Goal: Share content: Share content

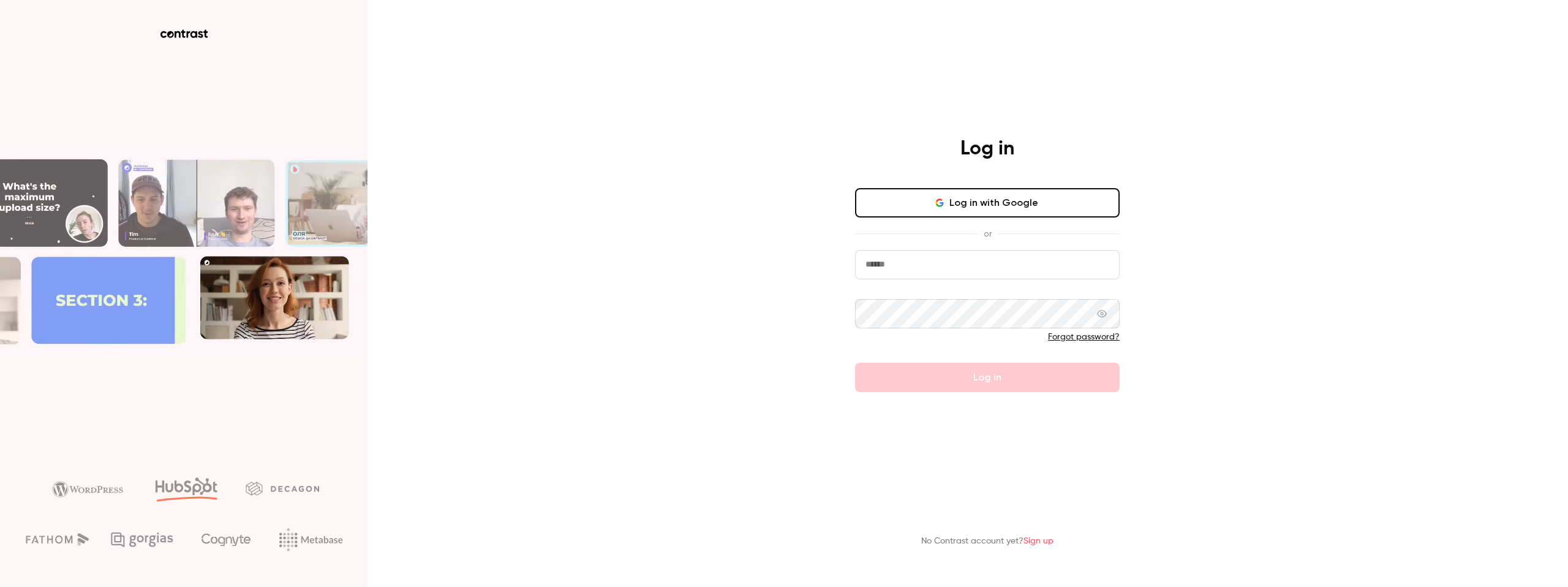
click at [910, 268] on input "email" at bounding box center [988, 265] width 265 height 30
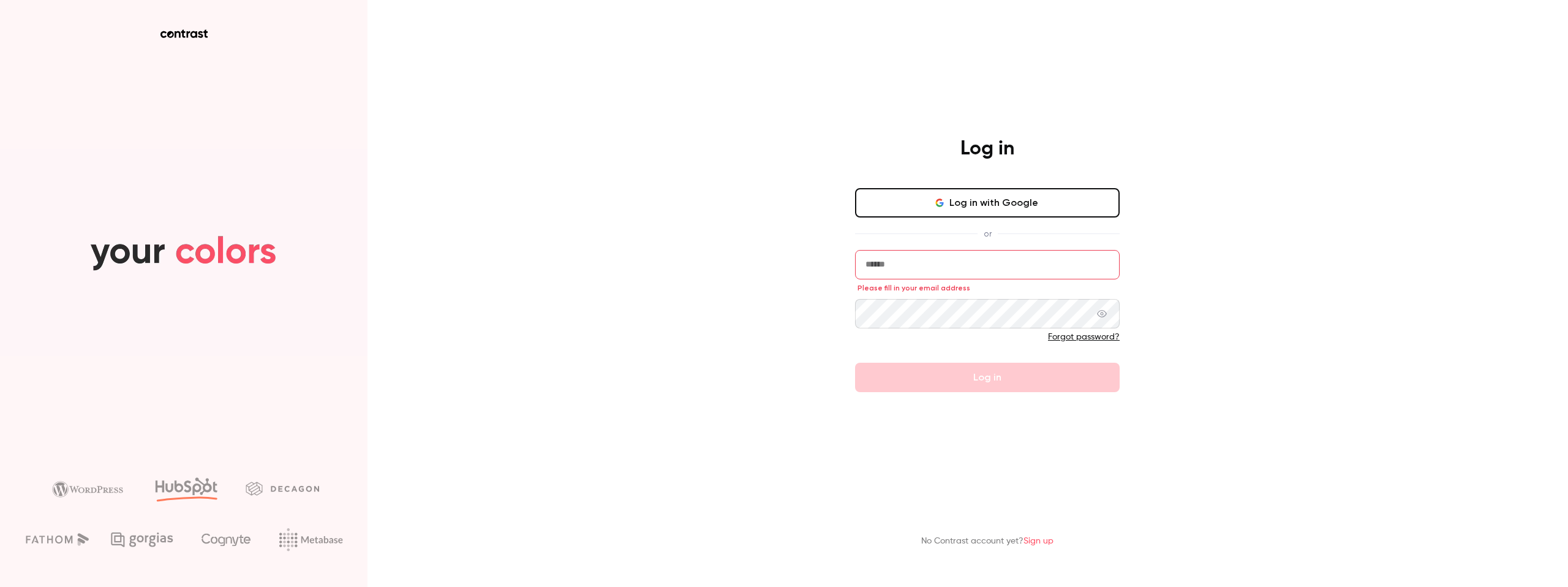
type input "**********"
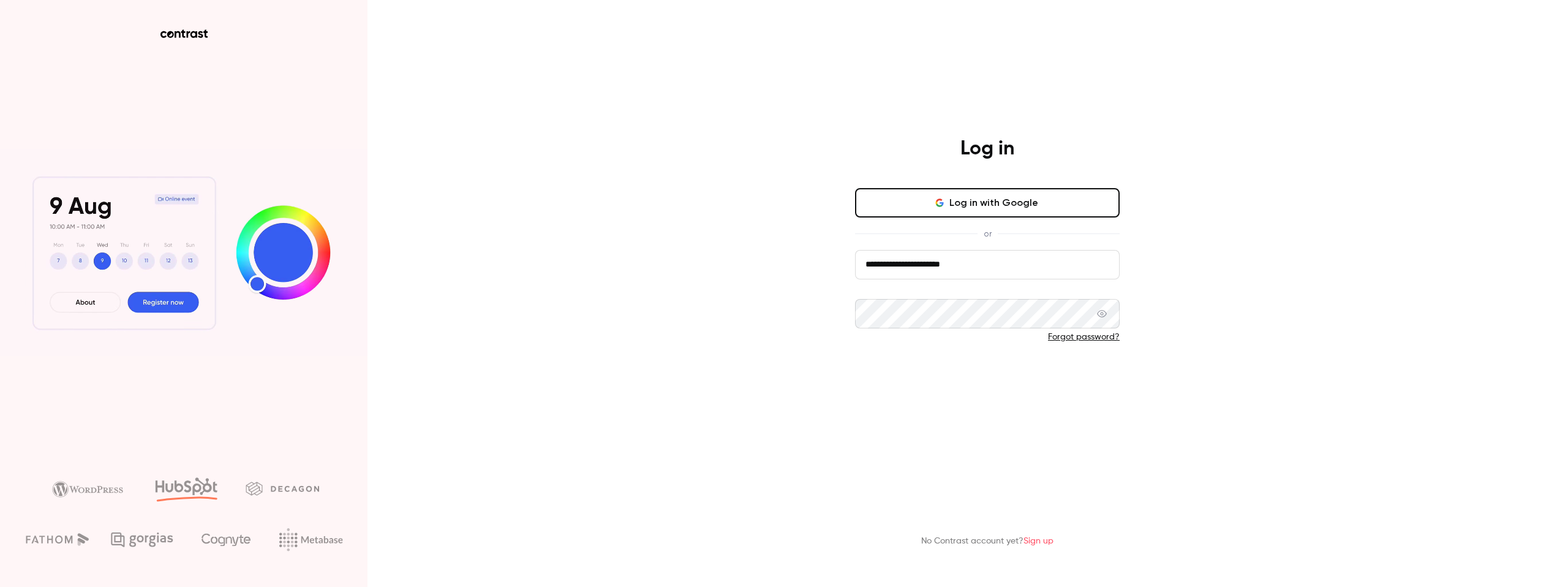
click at [948, 380] on button "Log in" at bounding box center [988, 378] width 265 height 30
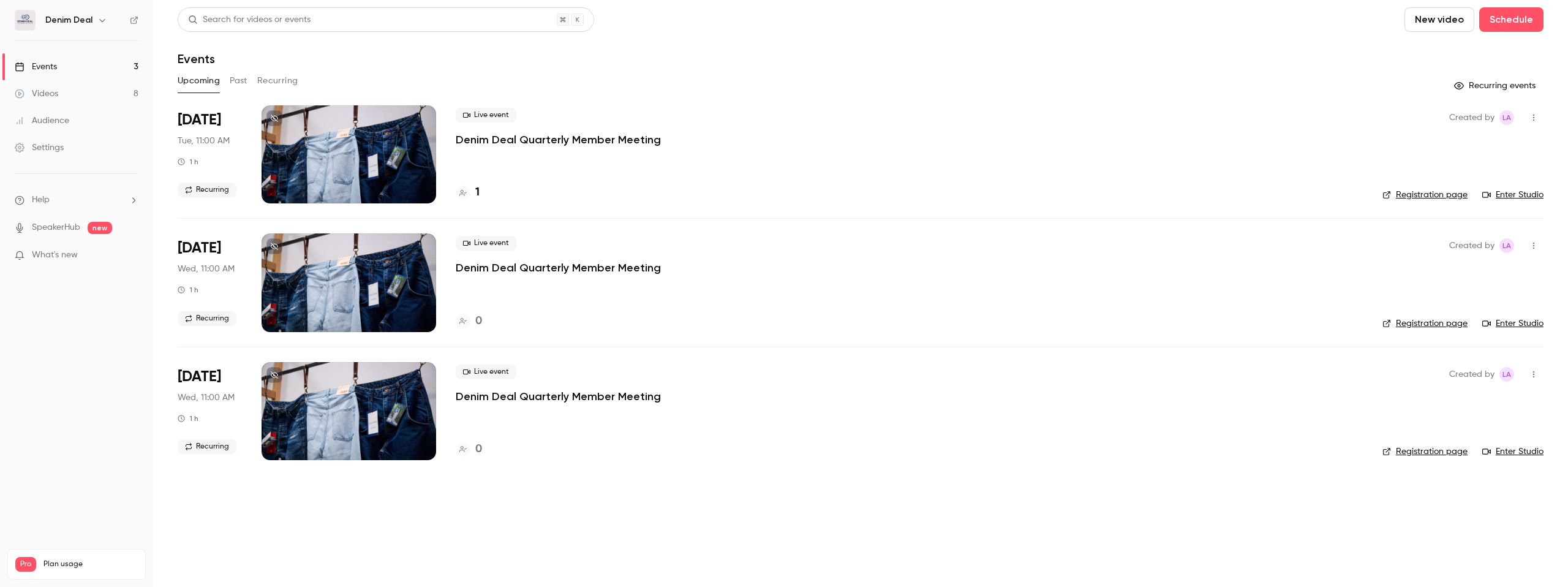
click at [234, 83] on button "Past" at bounding box center [238, 80] width 18 height 20
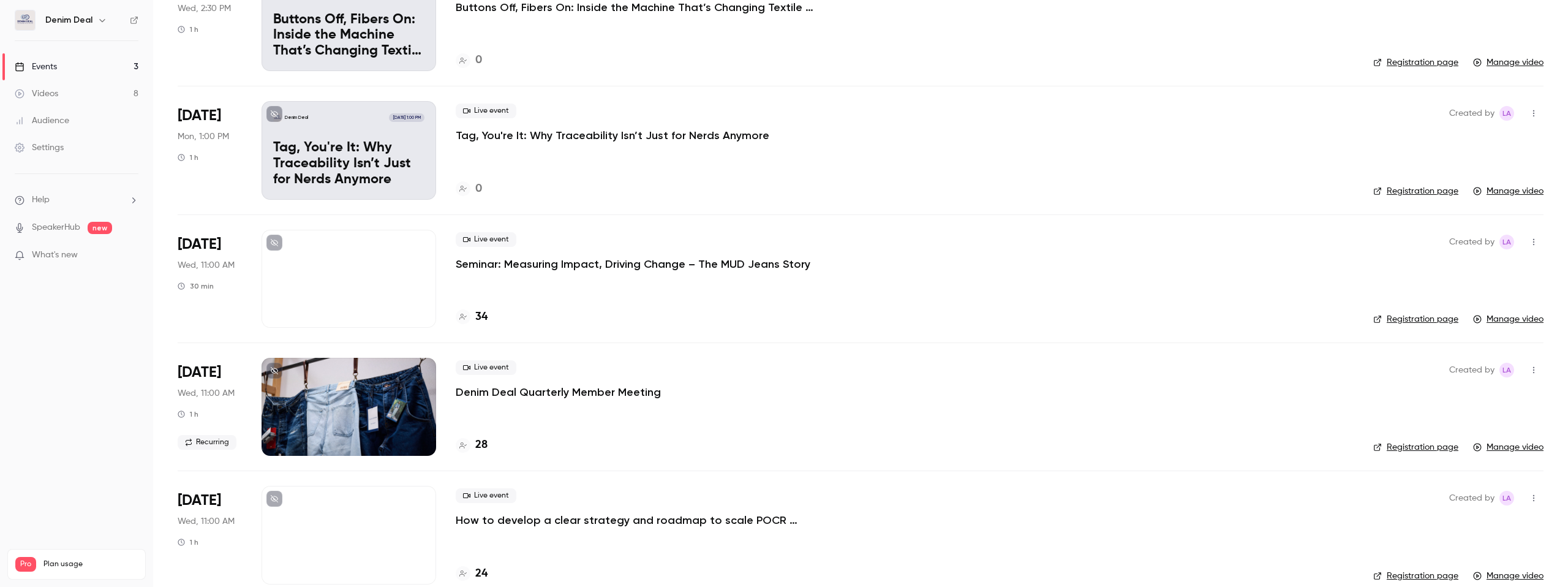
scroll to position [134, 0]
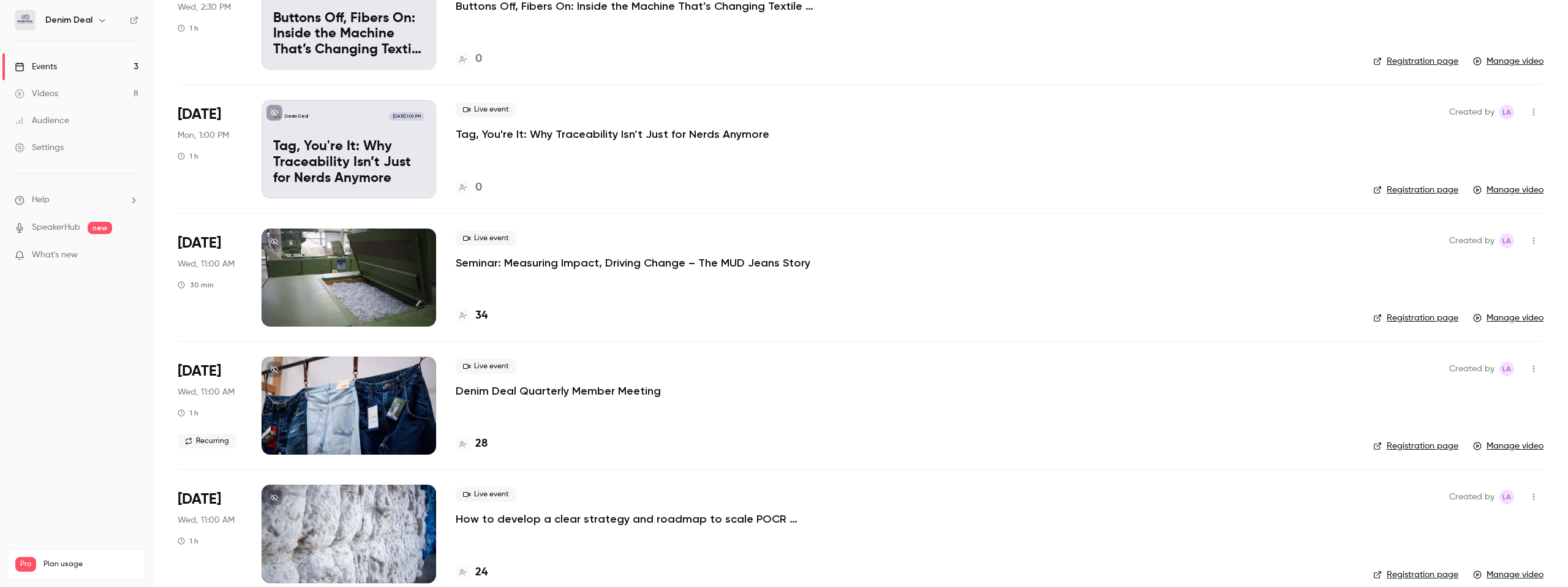
click at [780, 270] on div "Live event Seminar: Measuring Impact, Driving Change – The MUD Jeans Story 34" at bounding box center [904, 278] width 898 height 98
click at [768, 263] on p "Seminar: Measuring Impact, Driving Change – The MUD Jeans Story" at bounding box center [632, 263] width 354 height 15
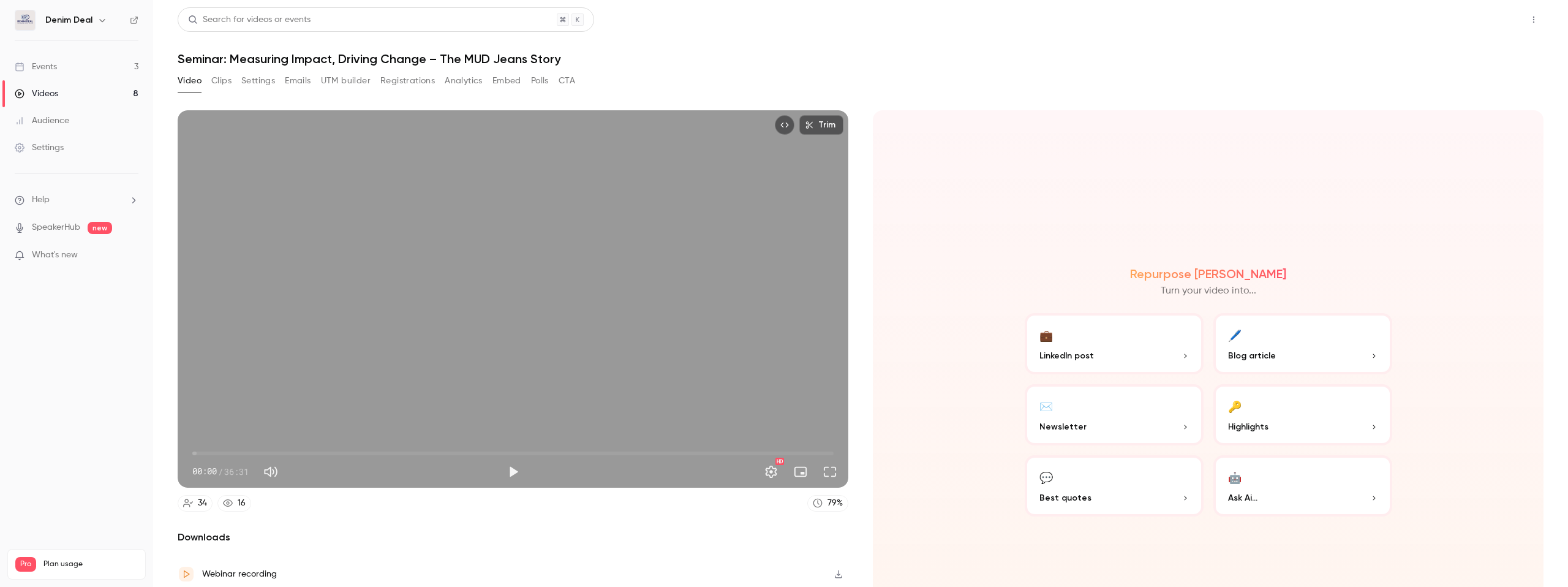
click at [1490, 11] on button "Share" at bounding box center [1490, 20] width 49 height 24
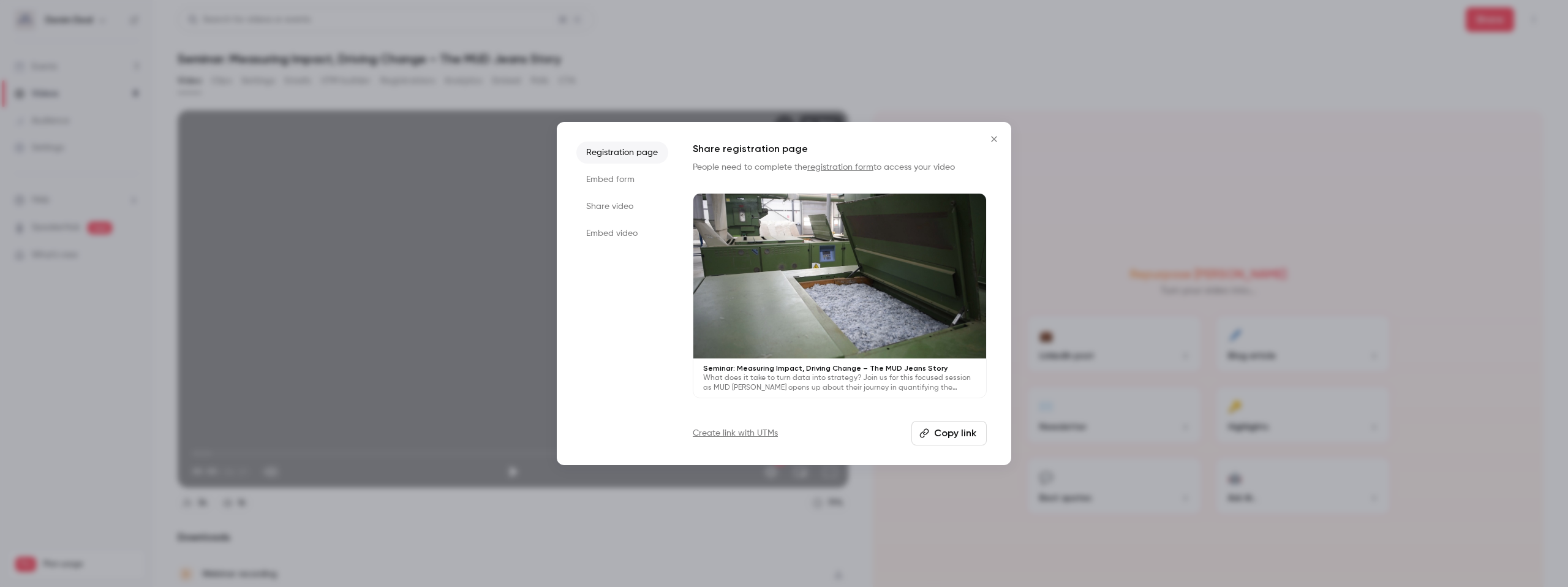
click at [606, 202] on li "Share video" at bounding box center [622, 207] width 92 height 22
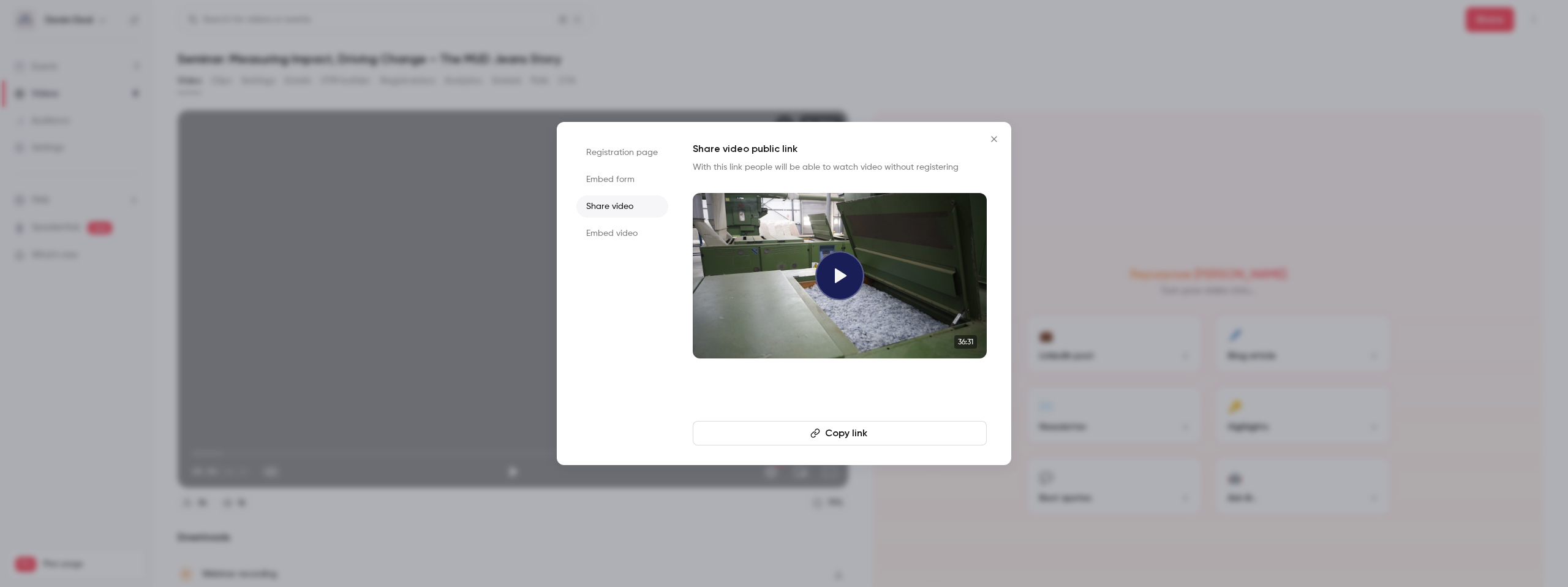
click at [879, 448] on div "Registration page Embed form Share video Embed video Share video public link Wi…" at bounding box center [784, 294] width 454 height 343
click at [871, 436] on button "Copy link" at bounding box center [840, 433] width 294 height 24
click at [629, 146] on li "Registration page" at bounding box center [622, 153] width 92 height 22
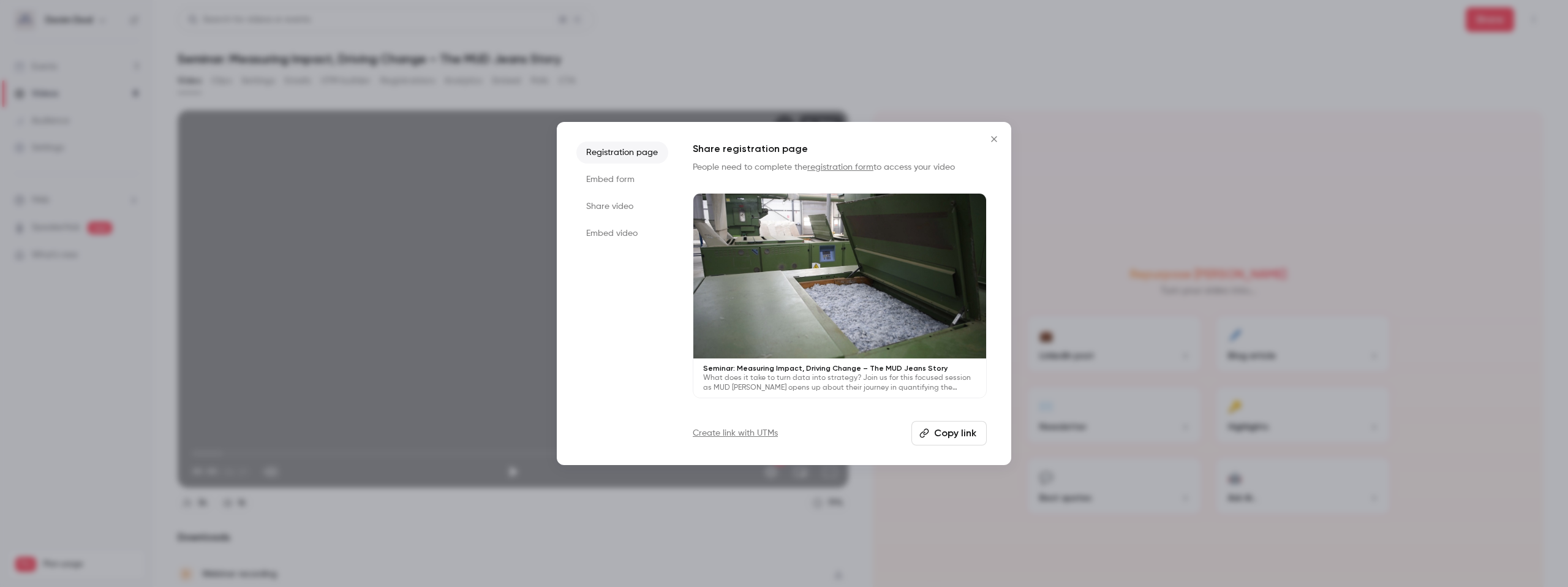
click at [950, 440] on button "Copy link" at bounding box center [949, 433] width 76 height 24
click at [630, 202] on li "Share video" at bounding box center [622, 207] width 92 height 22
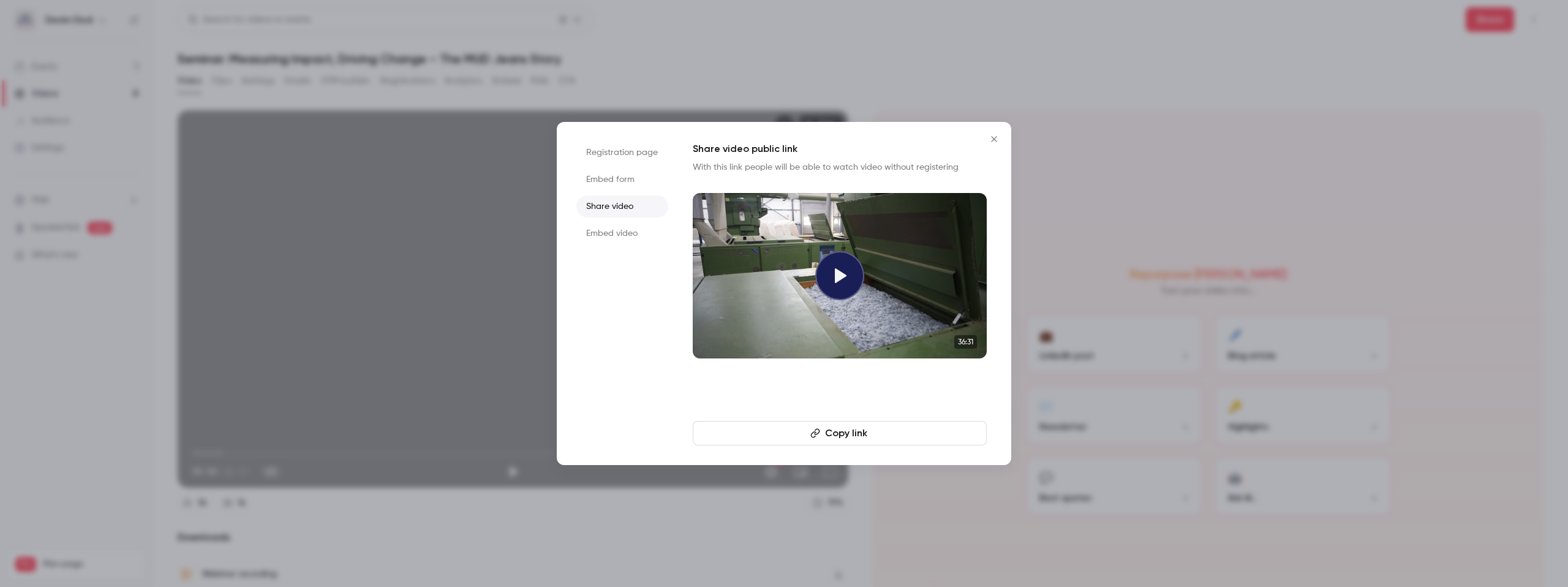
click at [851, 432] on button "Copy link" at bounding box center [840, 433] width 294 height 24
